Goal: Transaction & Acquisition: Download file/media

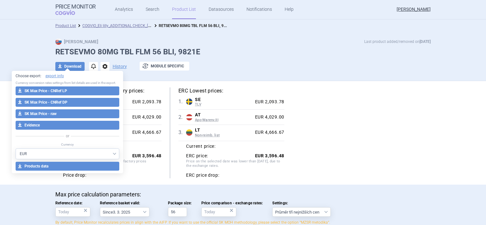
select select "EUR"
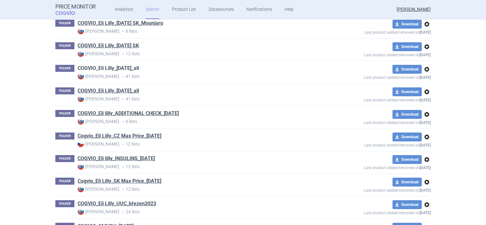
scroll to position [255, 0]
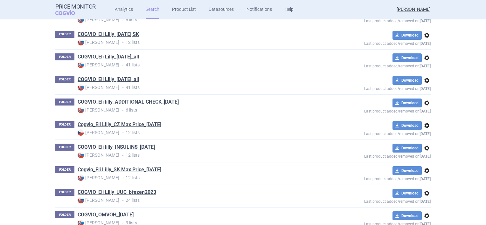
click at [140, 102] on link "COGVIO_Eli lilly_ADDITIONAL CHECK_[DATE]" at bounding box center [128, 102] width 101 height 7
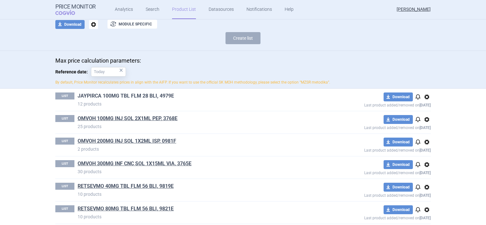
scroll to position [47, 0]
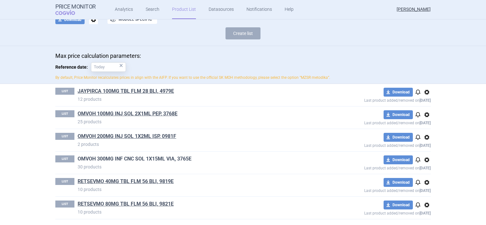
click at [136, 158] on link "OMVOH 300MG INF CNC SOL 1X15ML VIA, 3765E" at bounding box center [135, 159] width 114 height 7
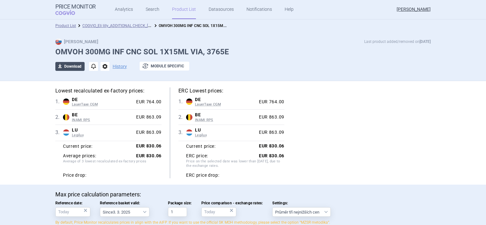
click at [67, 67] on button "download Download" at bounding box center [69, 66] width 29 height 9
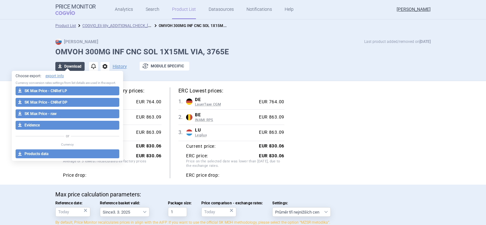
select select "EUR"
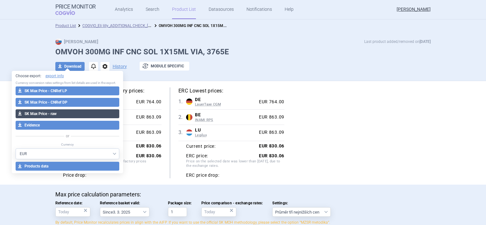
click at [42, 112] on button "download SK Max Price - raw" at bounding box center [68, 113] width 104 height 9
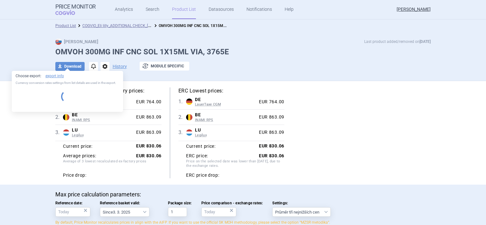
select select "EUR"
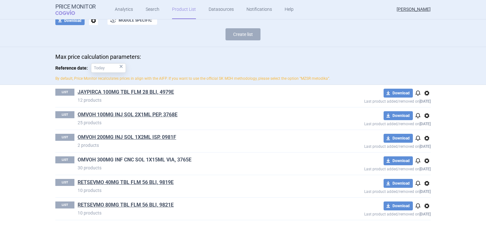
scroll to position [47, 0]
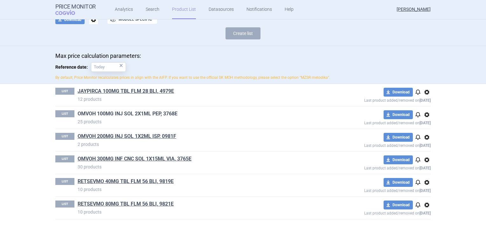
click at [126, 113] on link "OMVOH 100MG INJ SOL 2X1ML PEP, 3768E" at bounding box center [128, 113] width 100 height 7
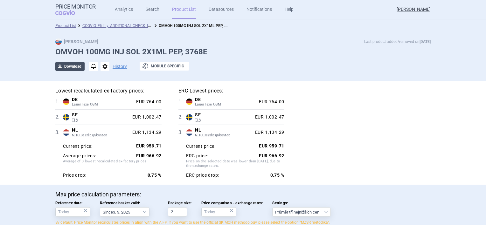
click at [67, 69] on button "download Download" at bounding box center [69, 66] width 29 height 9
select select "EUR"
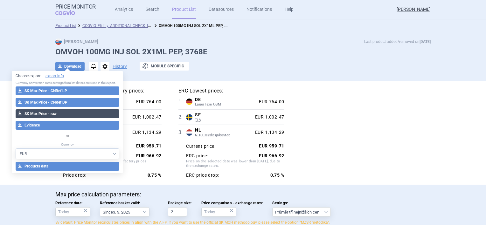
click at [49, 113] on button "download SK Max Price - raw" at bounding box center [68, 113] width 104 height 9
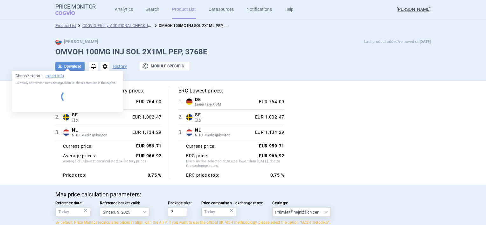
select select "EUR"
